Goal: Task Accomplishment & Management: Manage account settings

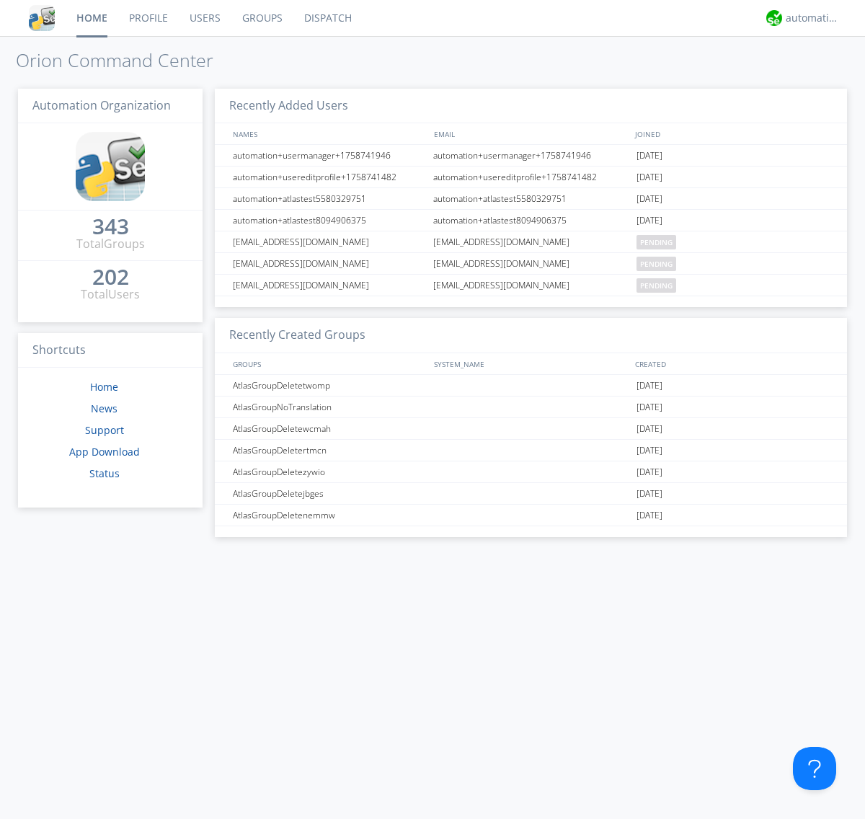
click at [261, 18] on link "Groups" at bounding box center [262, 18] width 62 height 36
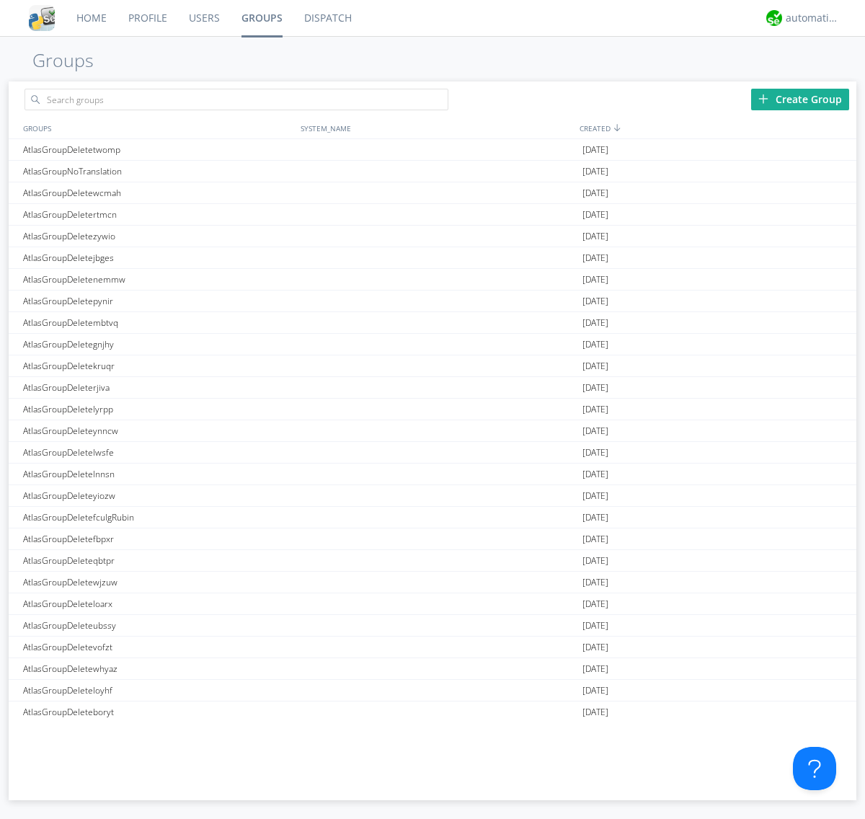
click at [800, 99] on div "Create Group" at bounding box center [800, 100] width 98 height 22
click at [261, 18] on link "Groups" at bounding box center [262, 18] width 63 height 36
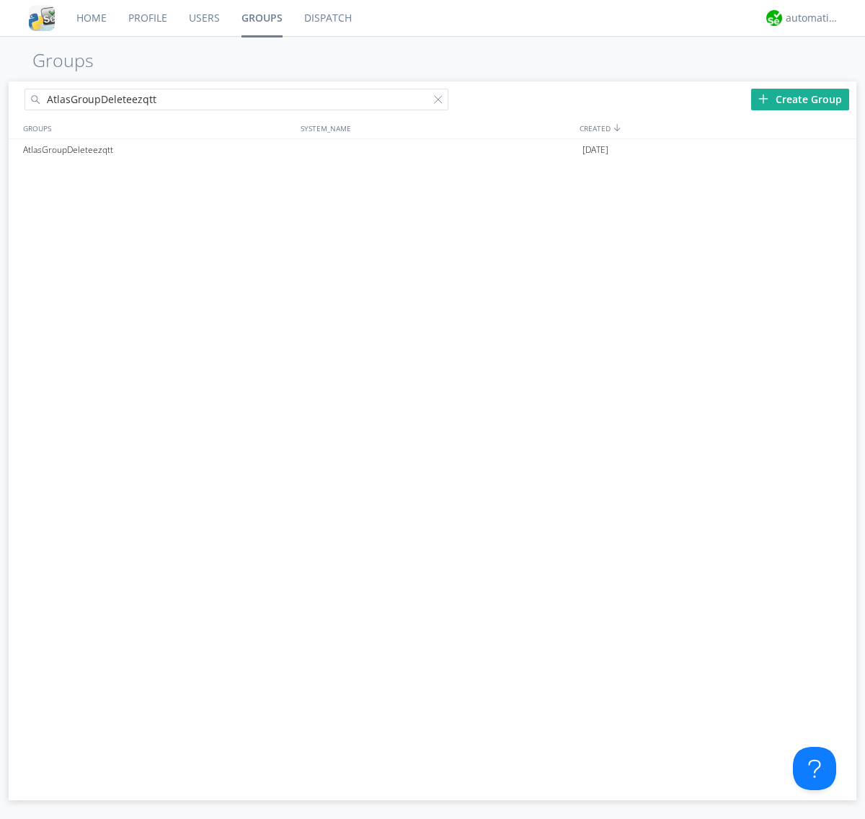
type input "AtlasGroupDeleteezqtt"
click at [441, 102] on div at bounding box center [441, 102] width 14 height 14
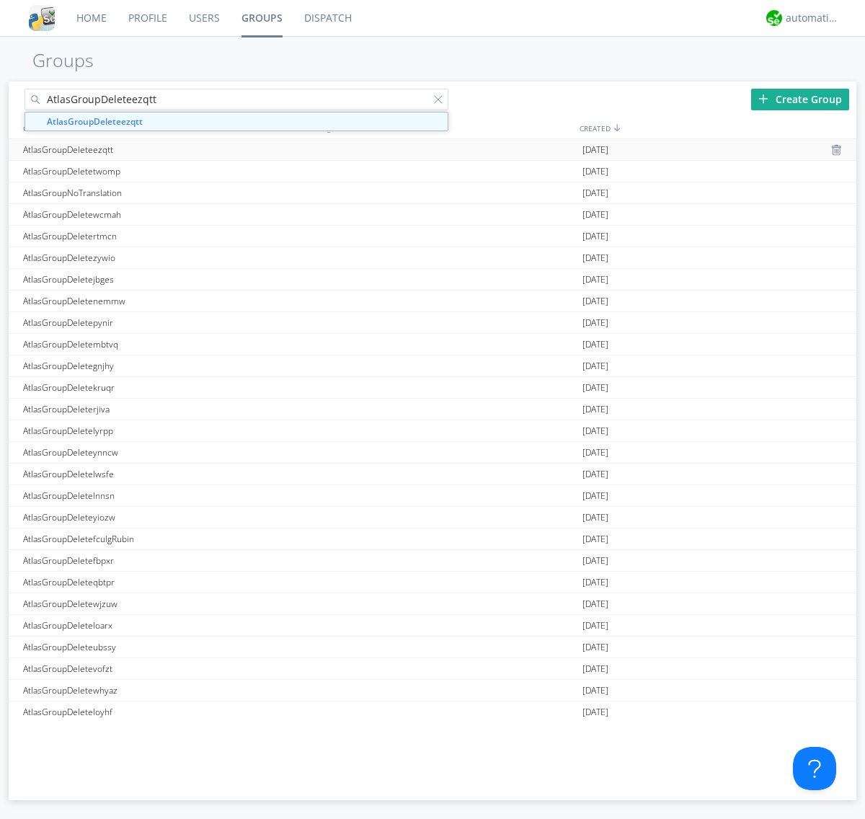
type input "AtlasGroupDeleteezqtt"
click at [158, 149] on div "AtlasGroupDeleteezqtt" at bounding box center [158, 149] width 278 height 21
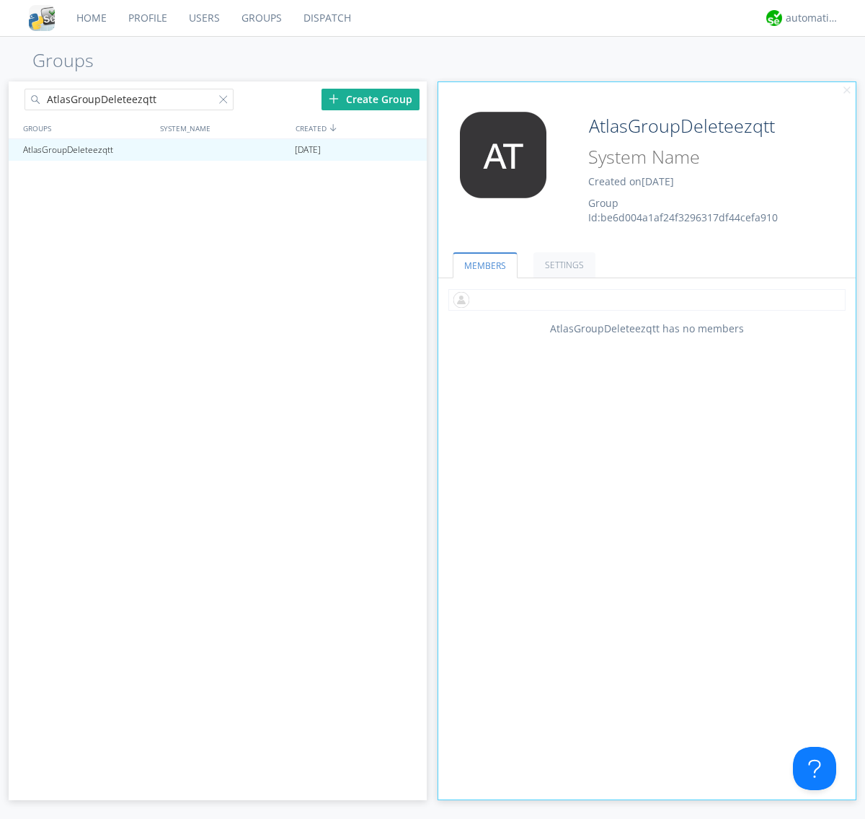
click at [647, 299] on input "text" at bounding box center [646, 300] width 397 height 22
type input "automation+atlas0002"
click at [809, 18] on div "automation+atlas" at bounding box center [813, 18] width 54 height 14
